Goal: Information Seeking & Learning: Learn about a topic

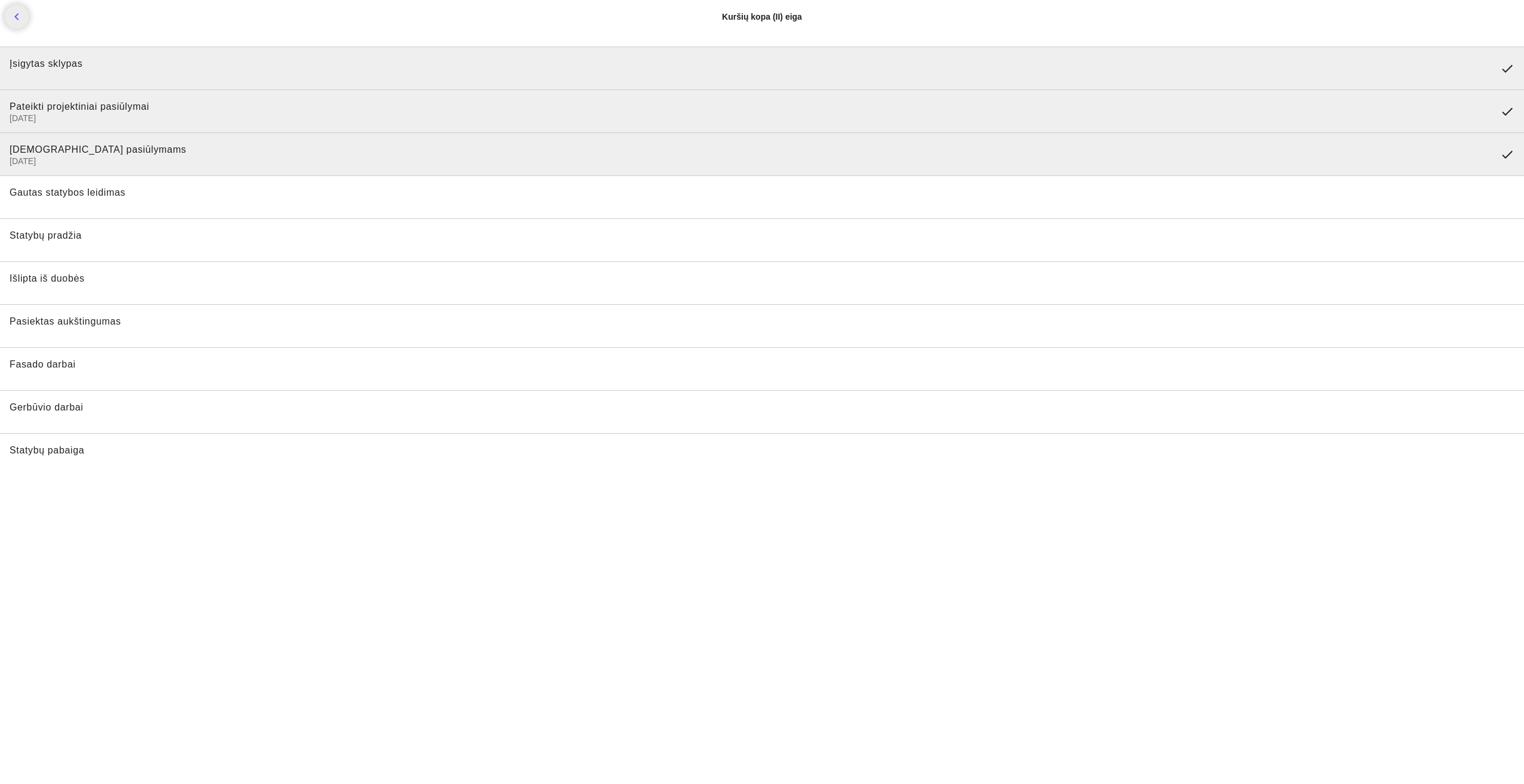
click at [66, 65] on span "Įsigytas sklypas" at bounding box center [46, 63] width 73 height 10
click at [102, 196] on span "Gautas statybos leidimas" at bounding box center [68, 192] width 116 height 10
click at [109, 208] on span "Gautas statybos leidimas" at bounding box center [762, 197] width 1504 height 21
click at [118, 231] on span "Statybų pradžia" at bounding box center [762, 241] width 1504 height 21
click at [19, 16] on icon "chevron_left" at bounding box center [17, 17] width 15 height 15
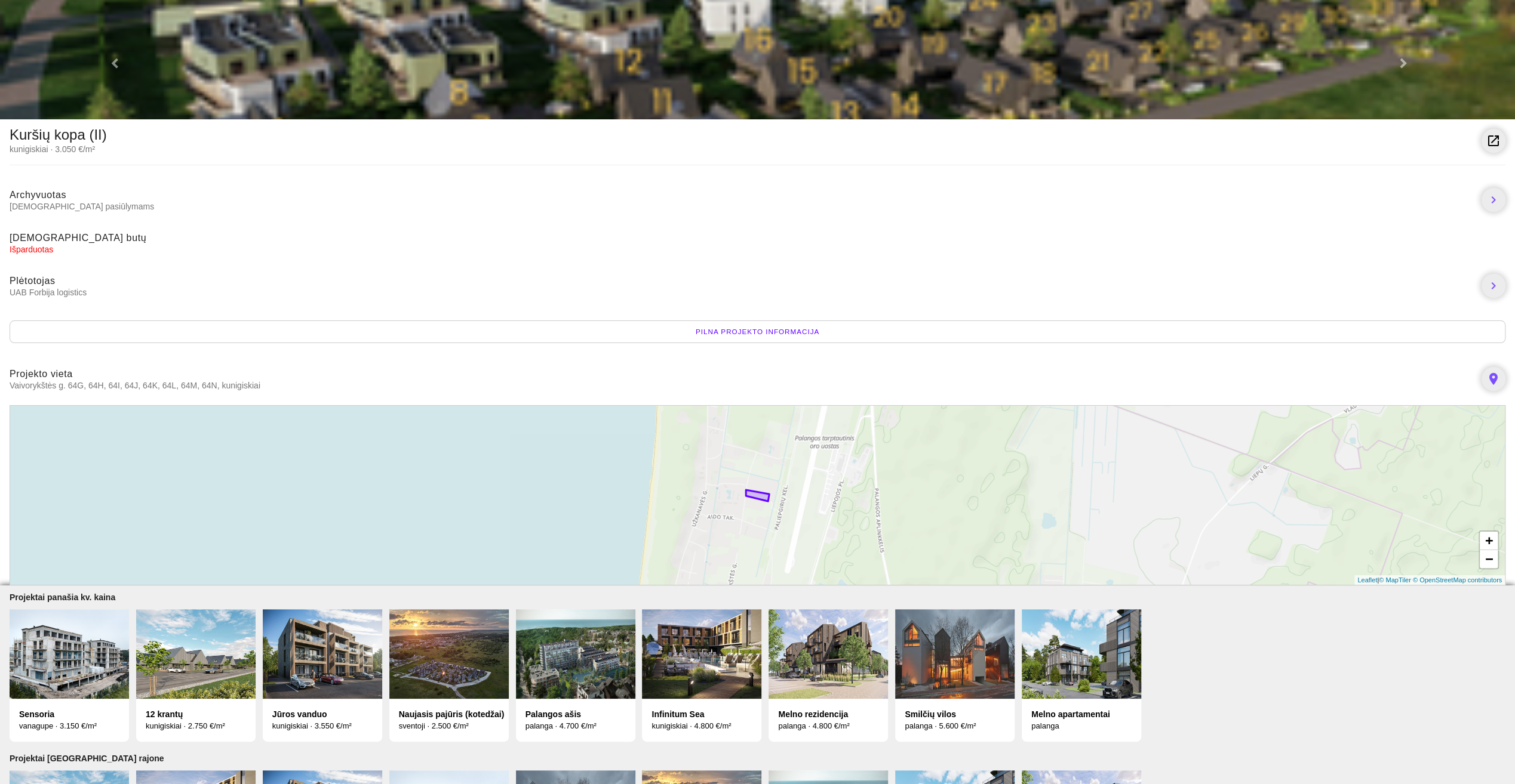
click at [725, 331] on div "Pilna projekto informacija" at bounding box center [757, 332] width 1495 height 23
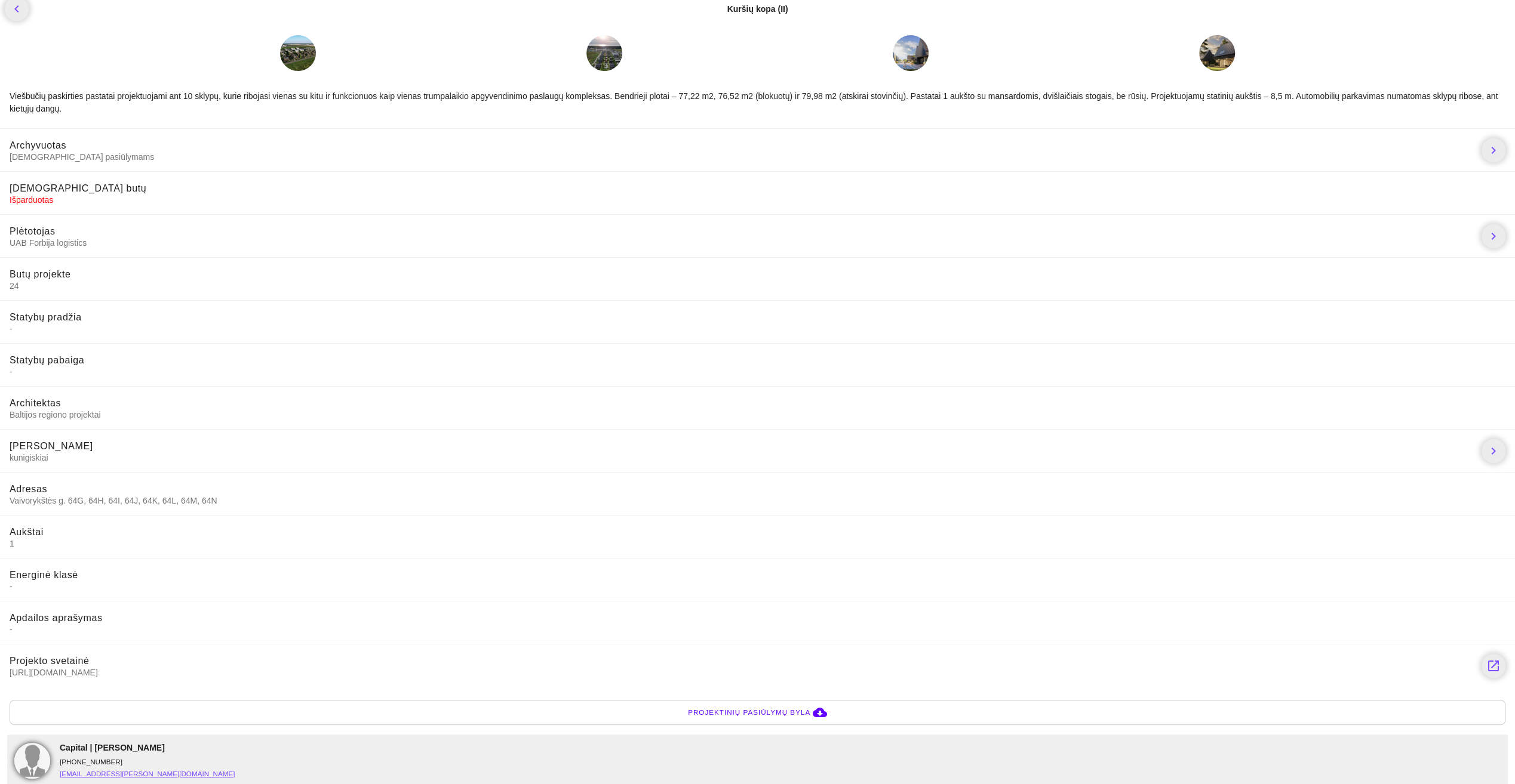
scroll to position [10, 0]
click at [18, 12] on icon "chevron_left" at bounding box center [17, 7] width 15 height 15
click at [19, 11] on icon "chevron_left" at bounding box center [17, 7] width 15 height 15
click at [15, 7] on icon "chevron_left" at bounding box center [17, 7] width 15 height 15
